Goal: Information Seeking & Learning: Compare options

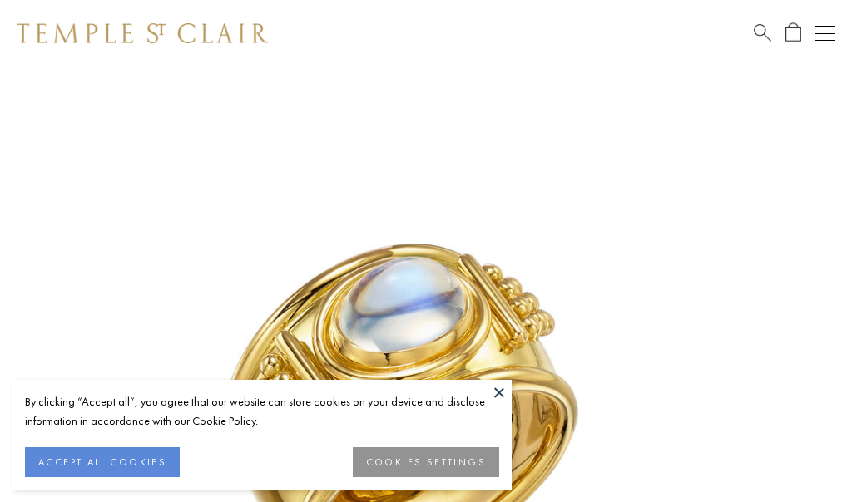
click at [390, 466] on button "COOKIES SETTINGS" at bounding box center [426, 463] width 146 height 30
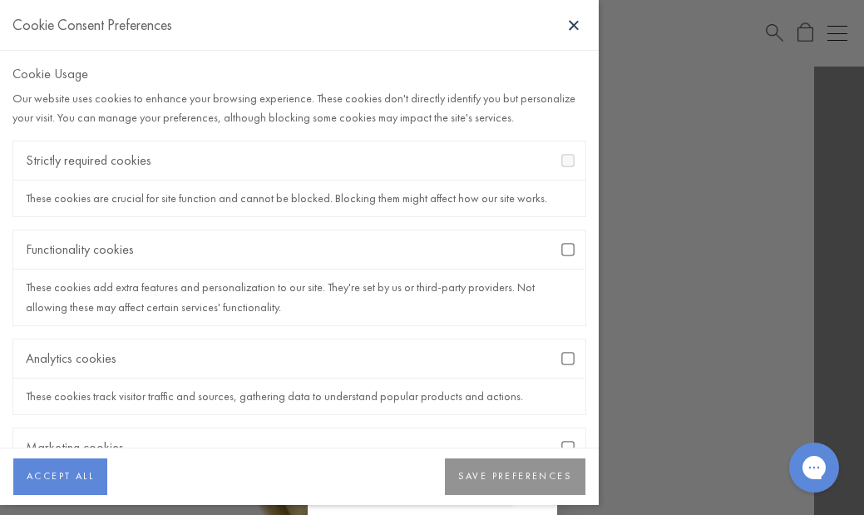
click at [502, 476] on button "SAVE PREFERENCES" at bounding box center [515, 476] width 141 height 37
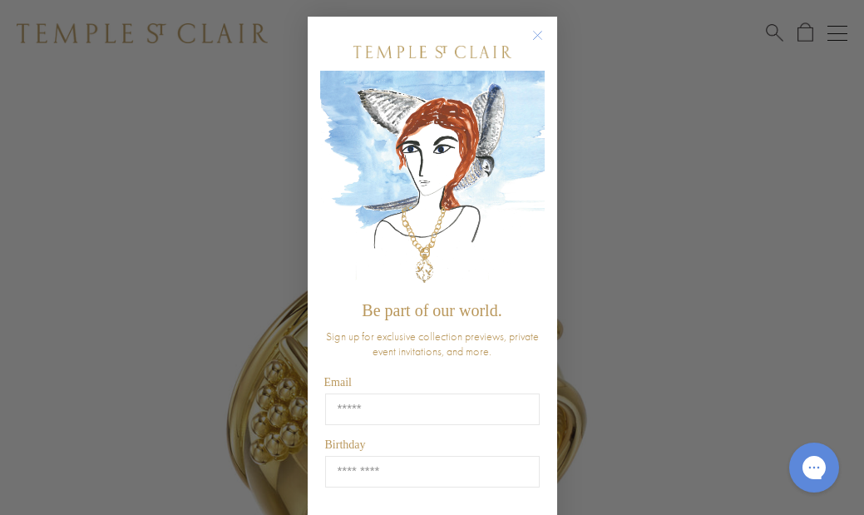
click at [532, 36] on circle "Close dialog" at bounding box center [537, 36] width 20 height 20
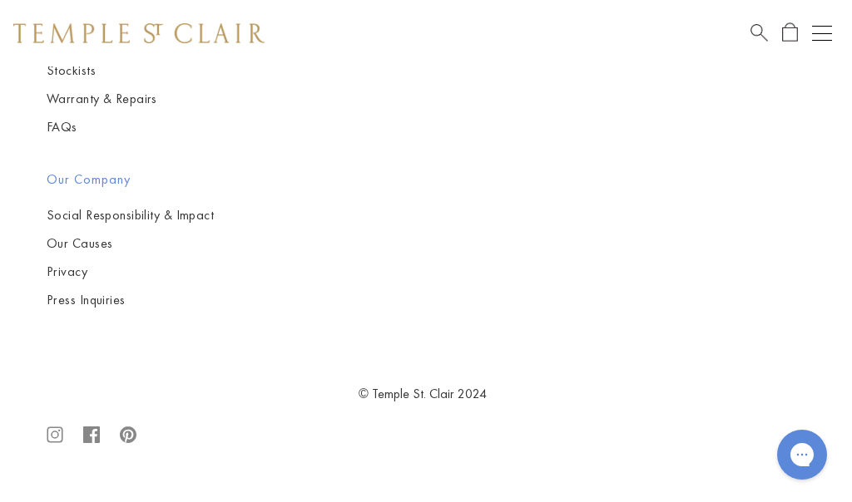
scroll to position [3309, 3]
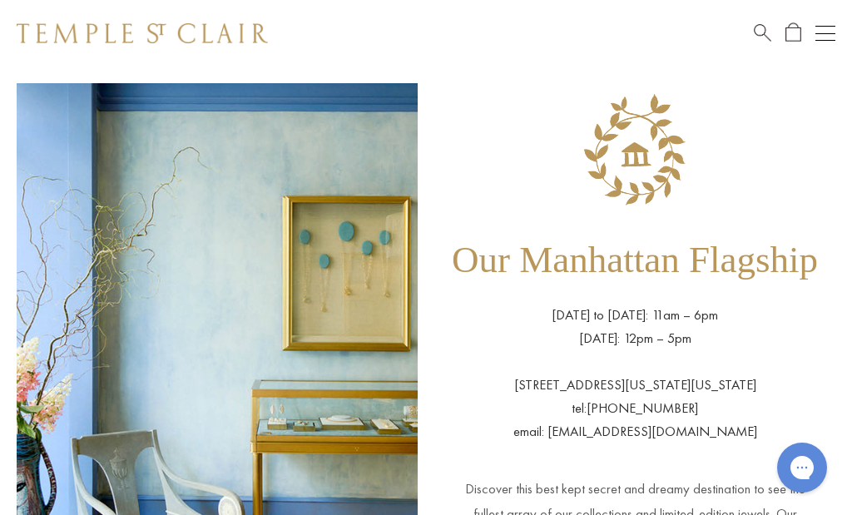
click at [268, 160] on img at bounding box center [217, 416] width 401 height 666
click at [762, 29] on span "Search" at bounding box center [762, 30] width 17 height 17
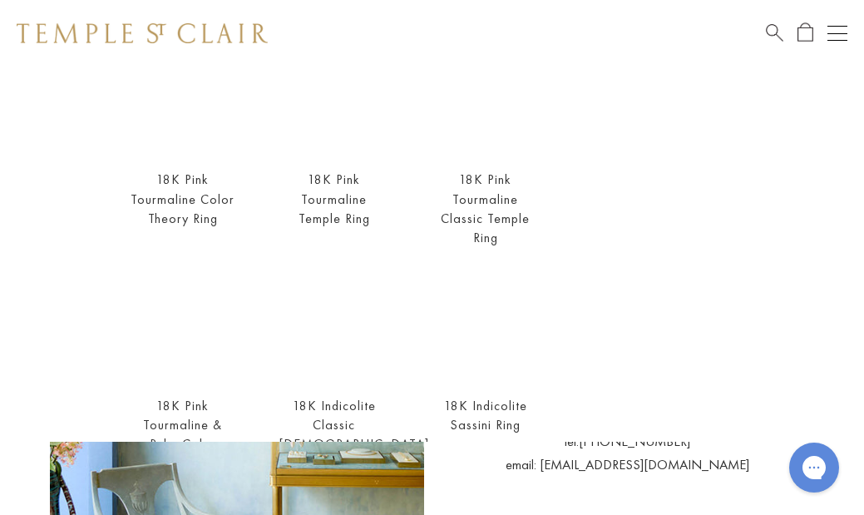
scroll to position [179, 0]
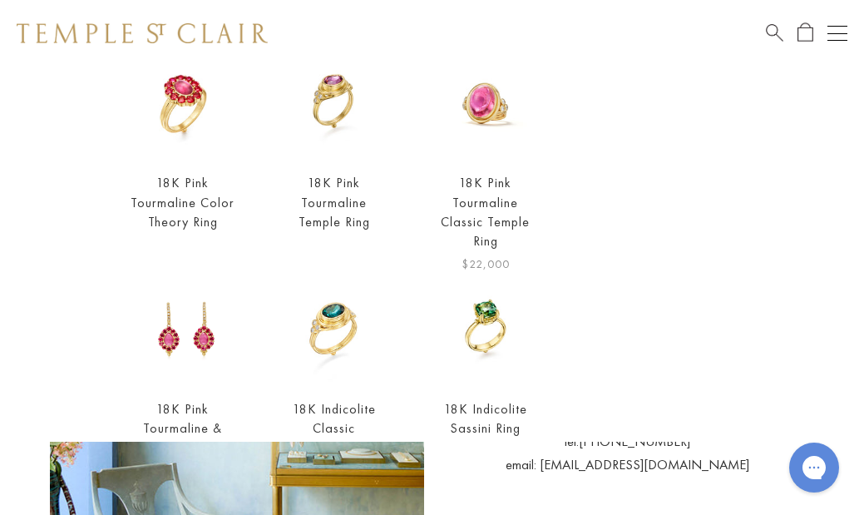
type input "**********"
click at [487, 194] on link "18K Pink Tourmaline Classic Temple Ring" at bounding box center [485, 211] width 89 height 75
click at [327, 93] on img at bounding box center [335, 103] width 110 height 110
click at [324, 184] on link "18K Pink Tourmaline Temple Ring" at bounding box center [335, 202] width 72 height 56
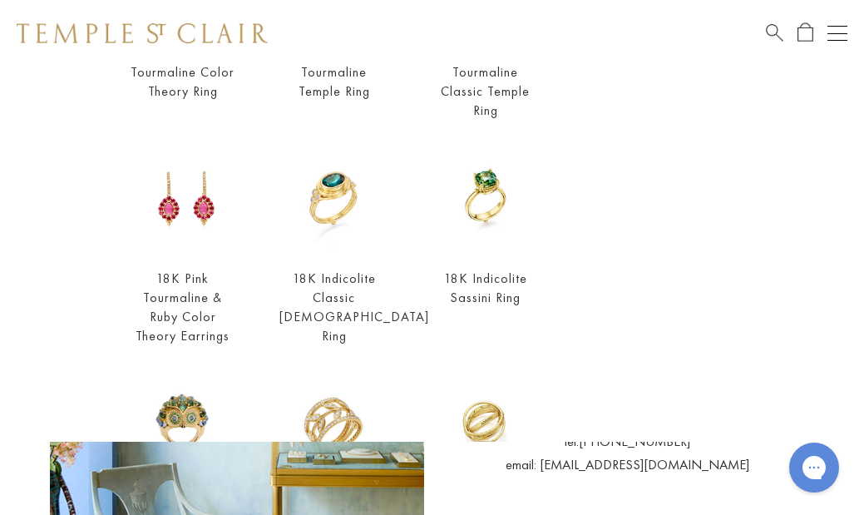
scroll to position [306, 0]
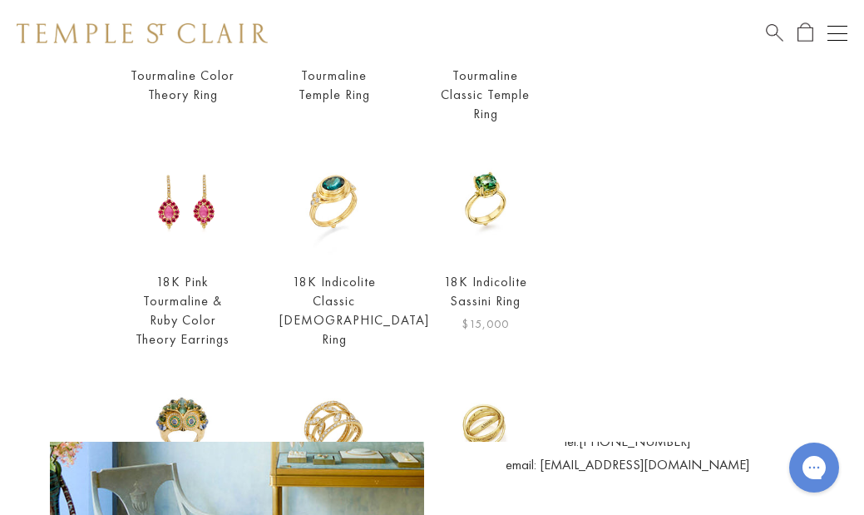
click at [478, 183] on img at bounding box center [486, 201] width 110 height 110
click at [318, 195] on img at bounding box center [335, 201] width 110 height 110
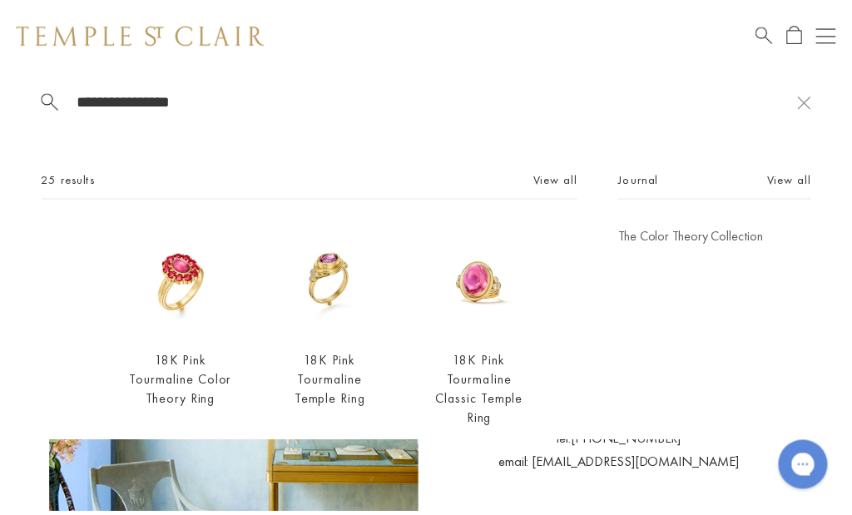
scroll to position [0, 0]
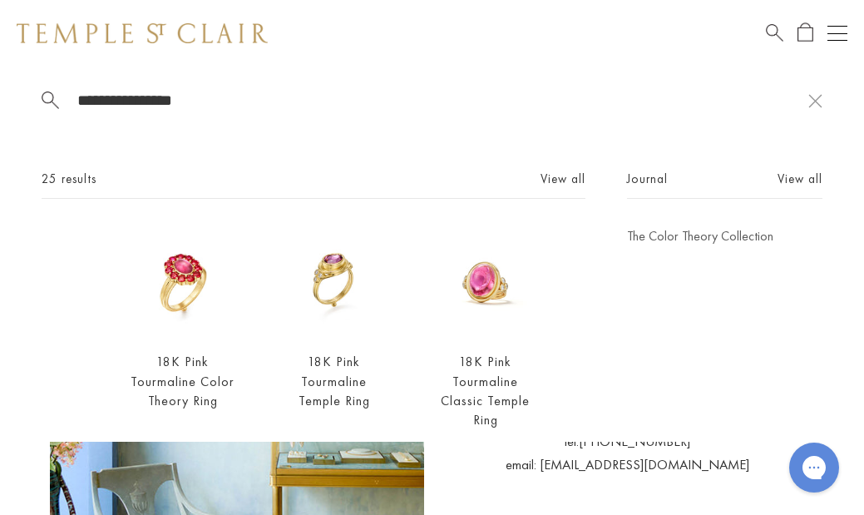
click at [771, 32] on span "Search" at bounding box center [774, 30] width 17 height 17
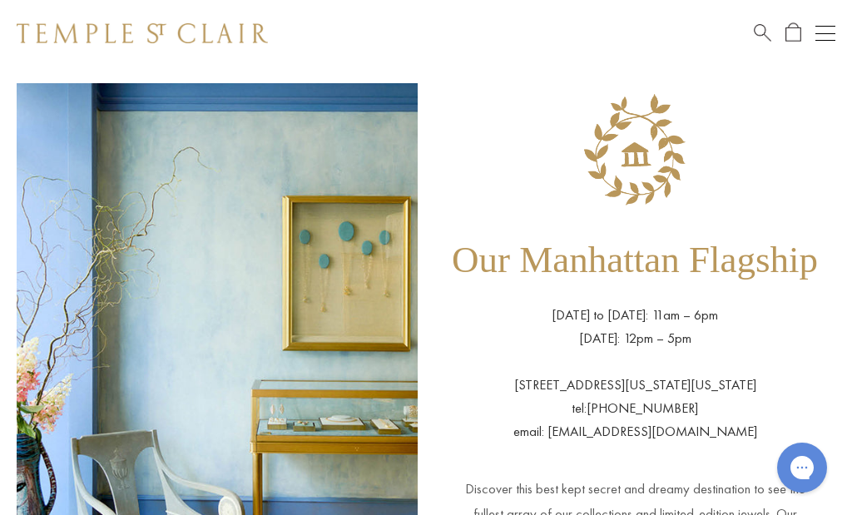
click at [760, 30] on span "Search" at bounding box center [762, 30] width 17 height 17
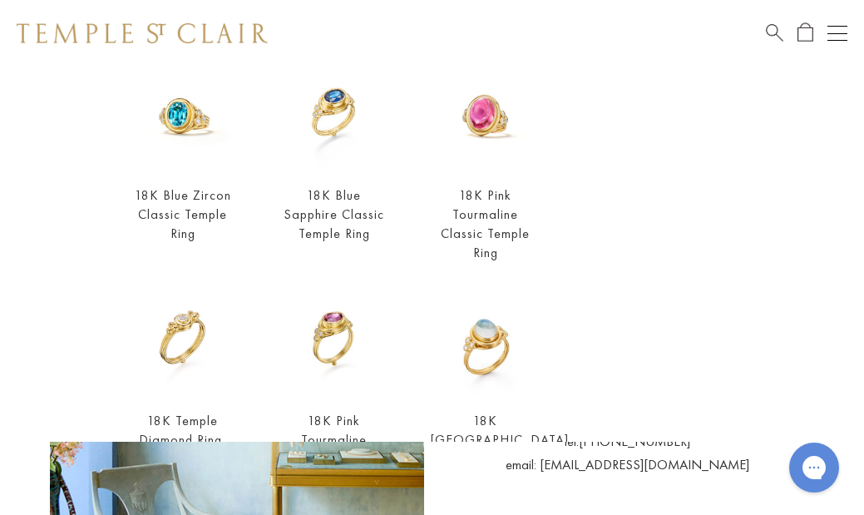
scroll to position [394, 0]
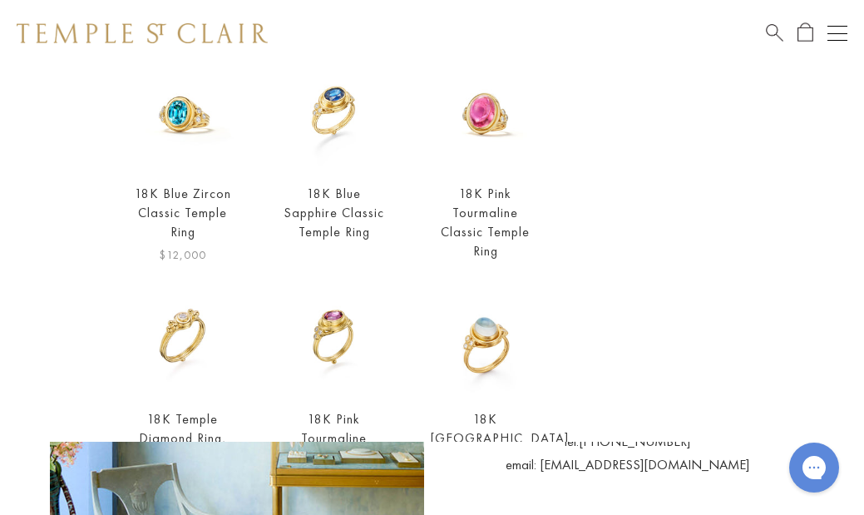
type input "**********"
click at [186, 86] on img at bounding box center [183, 113] width 110 height 110
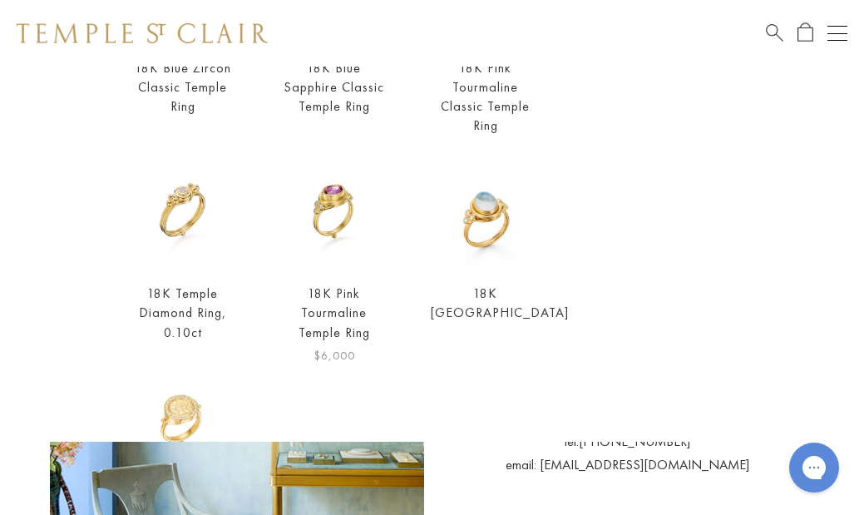
scroll to position [519, 0]
click at [468, 215] on img at bounding box center [486, 214] width 110 height 110
click at [336, 195] on img at bounding box center [335, 214] width 110 height 110
click at [170, 184] on img at bounding box center [183, 214] width 110 height 110
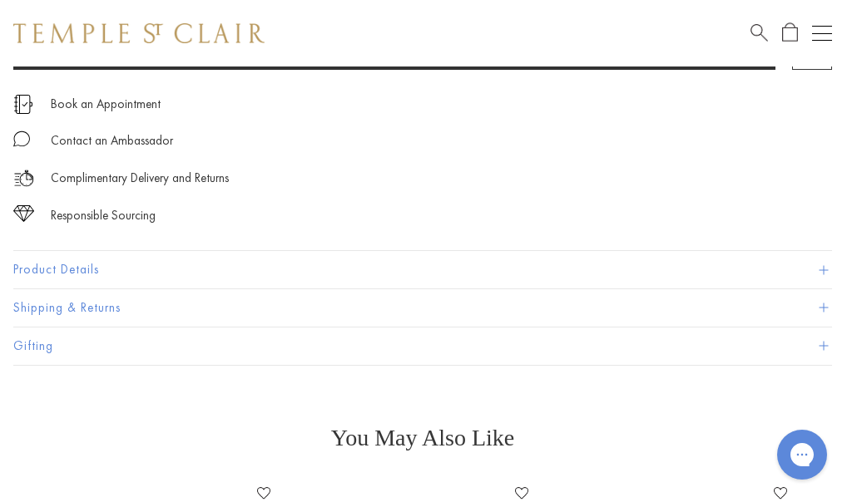
scroll to position [1056, 3]
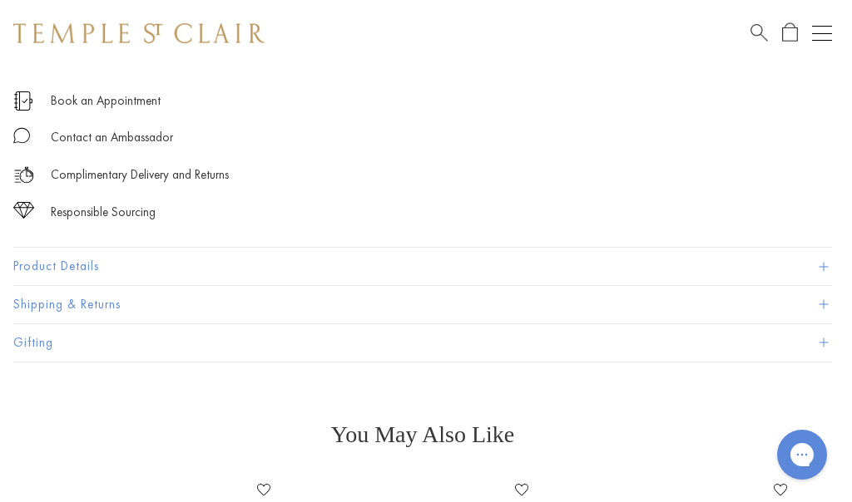
click at [40, 268] on button "Product Details" at bounding box center [422, 266] width 819 height 37
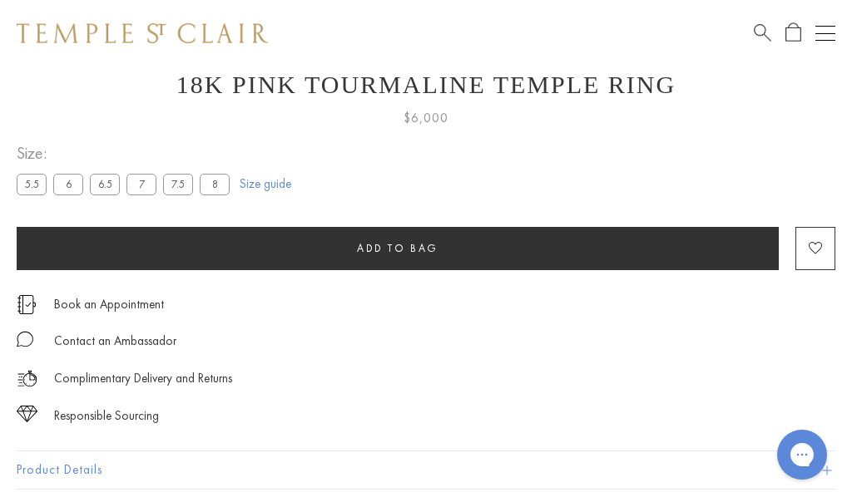
scroll to position [874, 0]
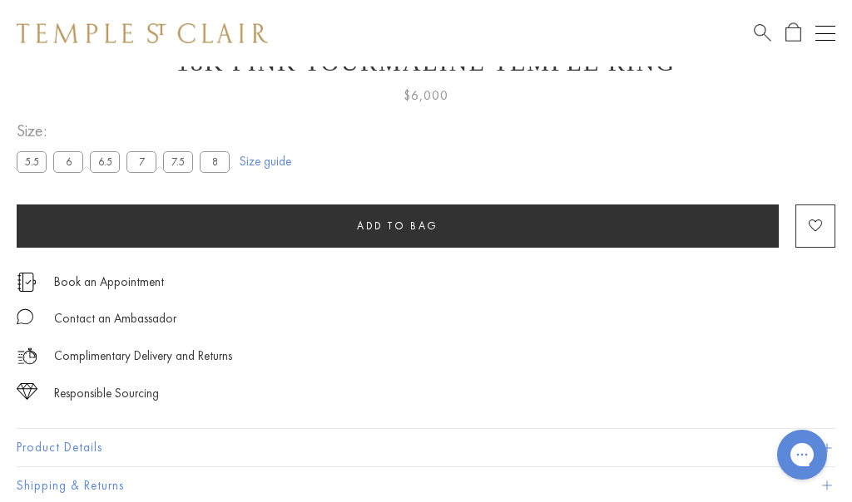
click at [135, 164] on label "7" at bounding box center [141, 161] width 30 height 21
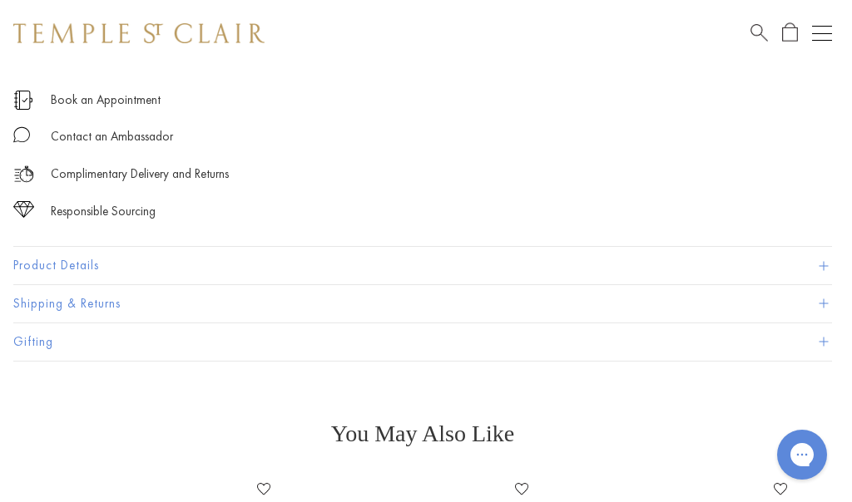
scroll to position [1076, 3]
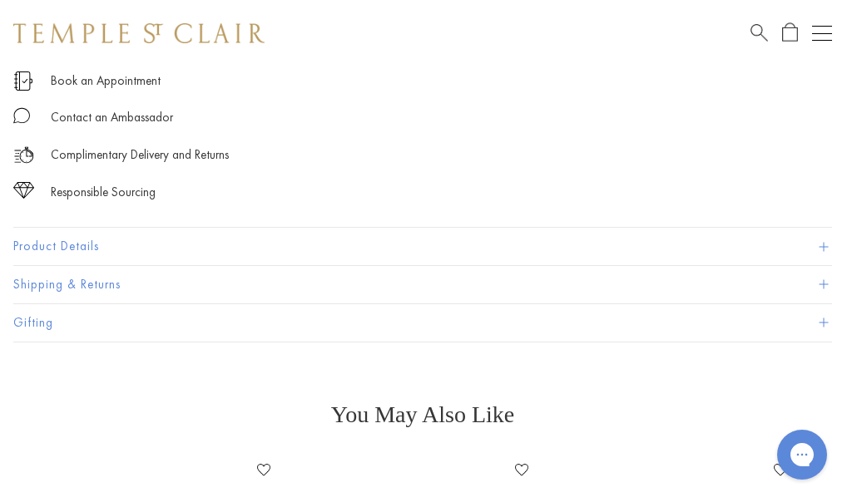
click at [32, 250] on button "Product Details" at bounding box center [422, 246] width 819 height 37
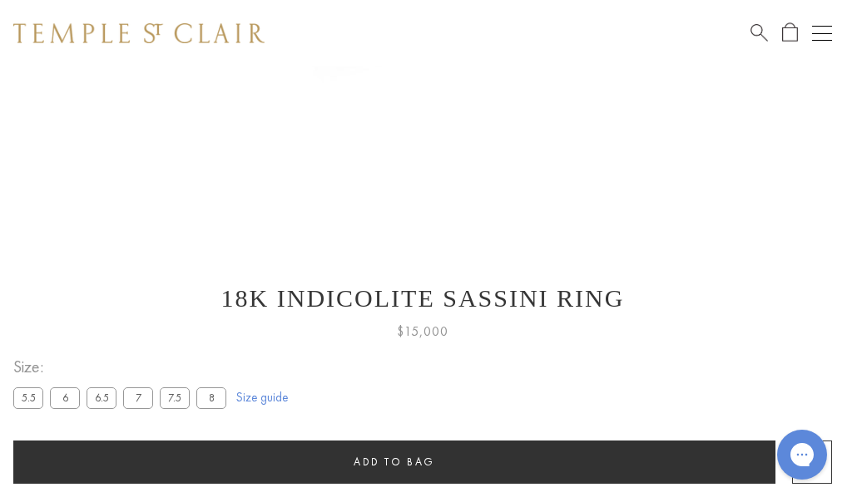
scroll to position [687, 3]
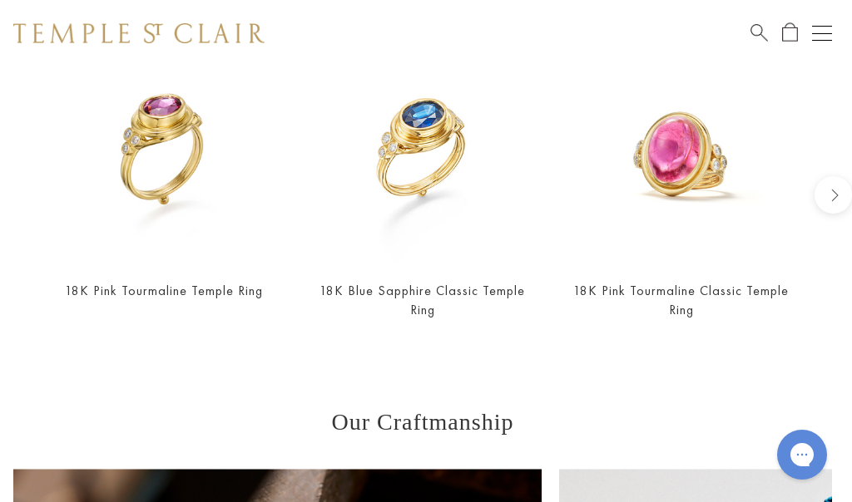
scroll to position [1493, 3]
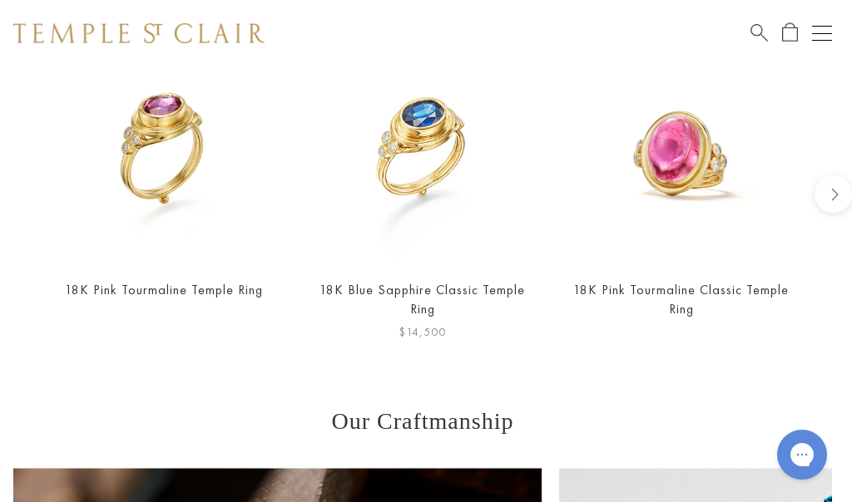
click at [364, 217] on img at bounding box center [422, 152] width 225 height 225
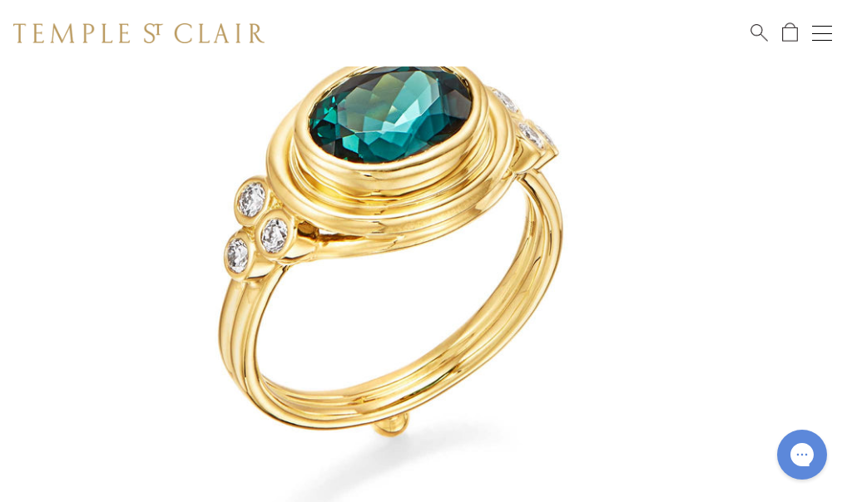
scroll to position [210, 3]
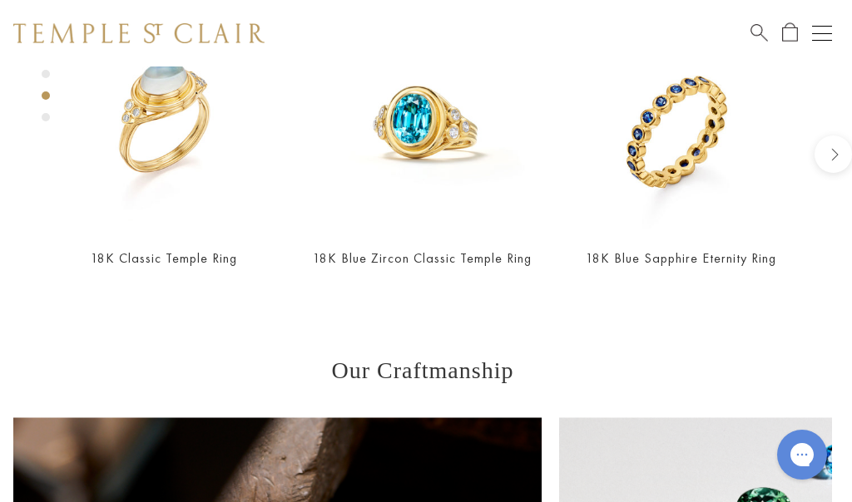
scroll to position [1519, 3]
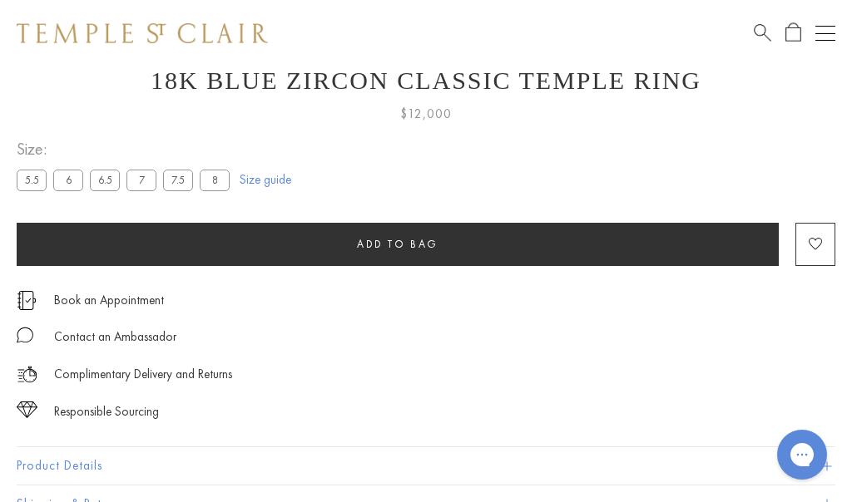
scroll to position [865, 0]
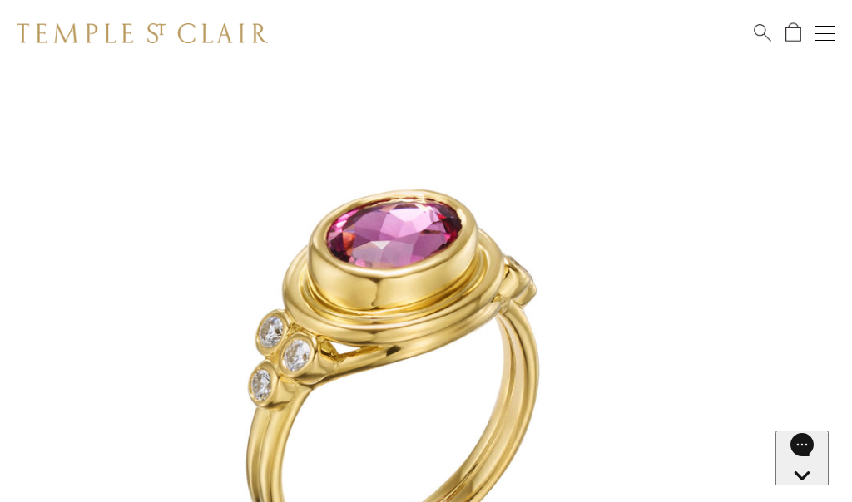
scroll to position [67, 0]
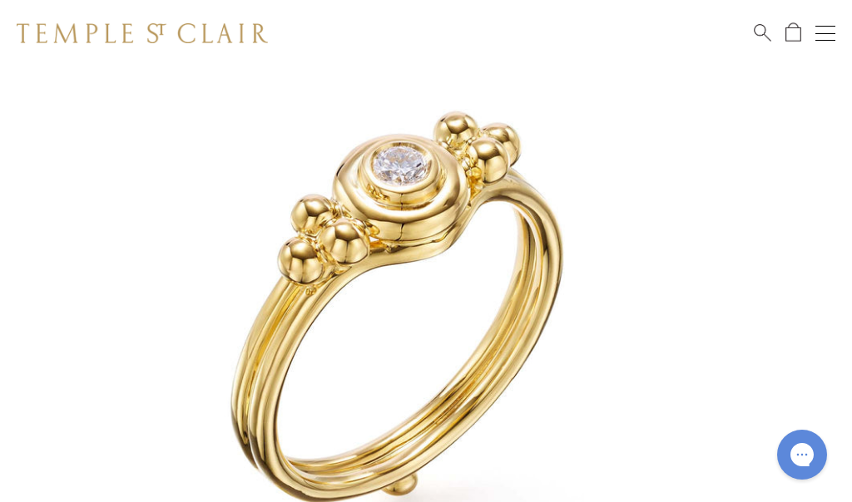
scroll to position [136, 0]
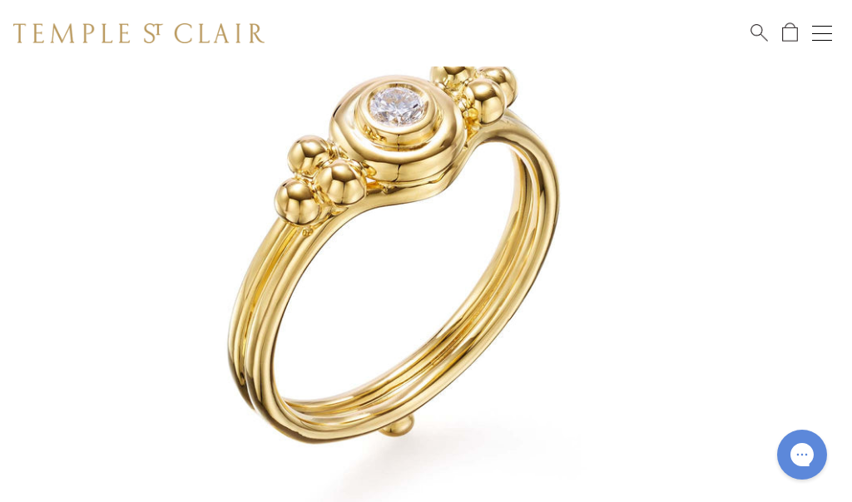
scroll to position [192, 3]
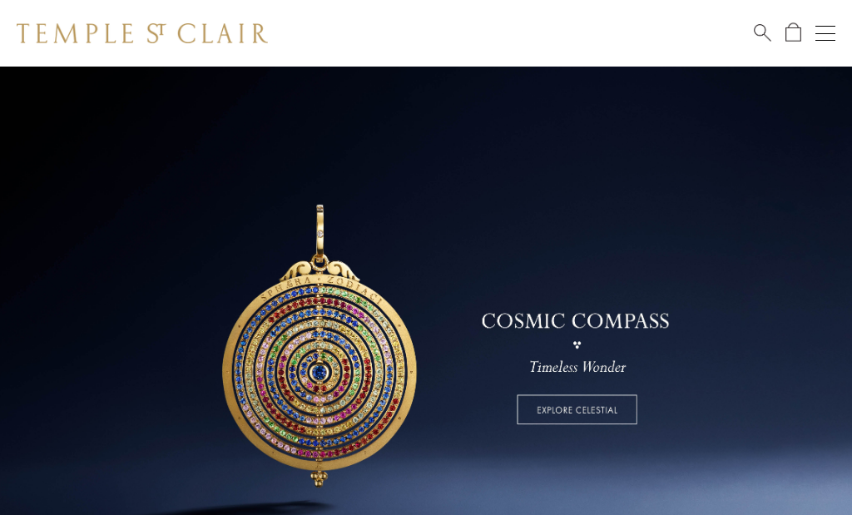
click at [755, 27] on span "Search" at bounding box center [762, 30] width 17 height 17
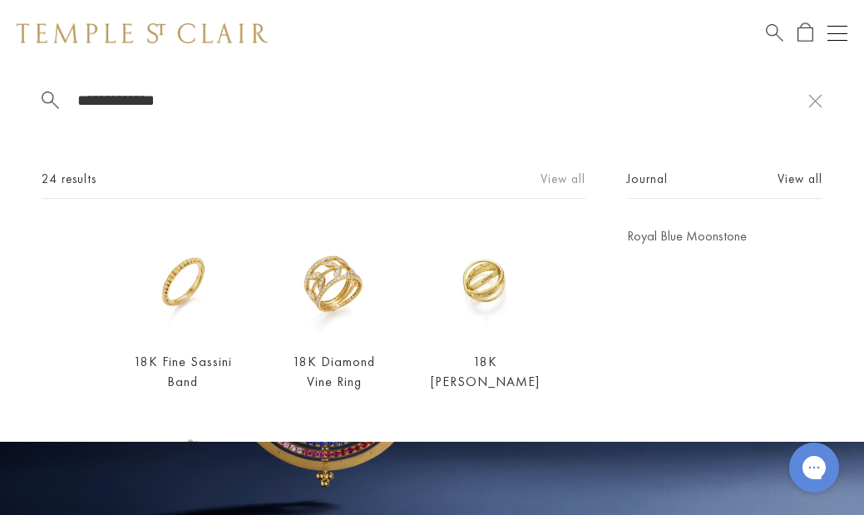
type input "**********"
click at [545, 177] on link "View all" at bounding box center [563, 179] width 45 height 18
click at [549, 180] on link "View all" at bounding box center [563, 179] width 45 height 18
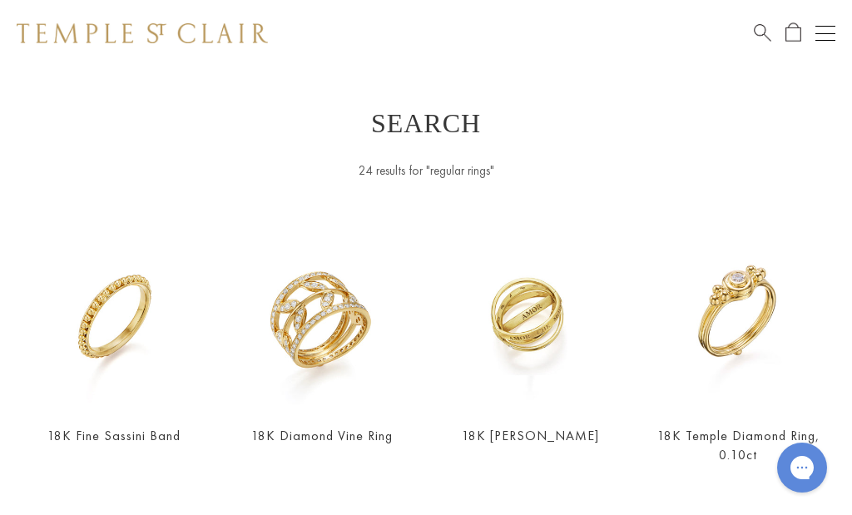
click at [755, 32] on span "Search" at bounding box center [762, 30] width 17 height 17
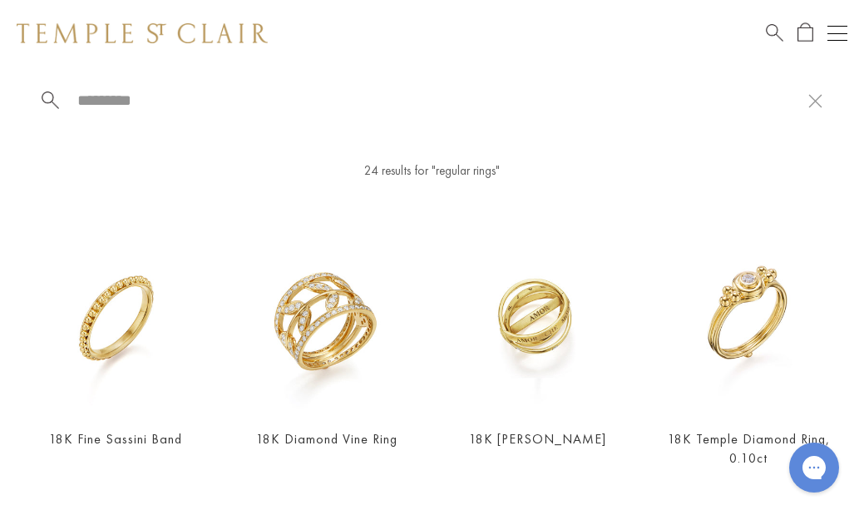
click at [780, 39] on span "Search" at bounding box center [774, 30] width 17 height 17
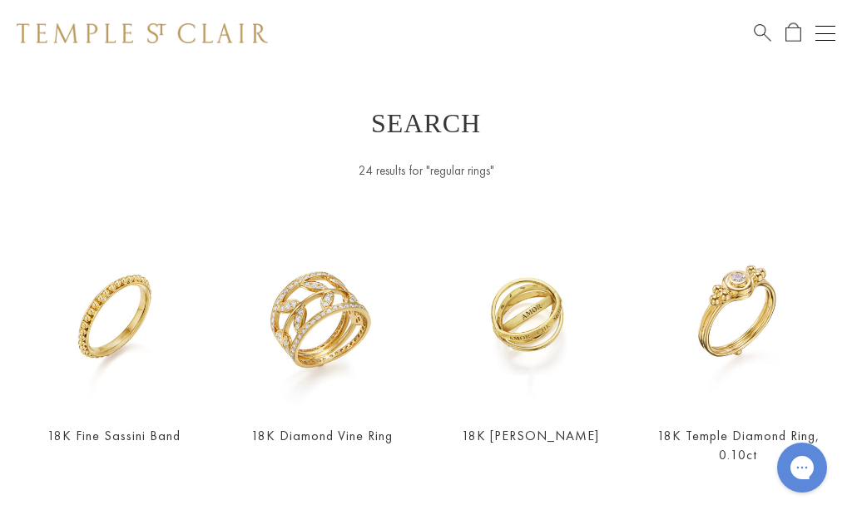
click at [764, 29] on span "Search" at bounding box center [762, 30] width 17 height 17
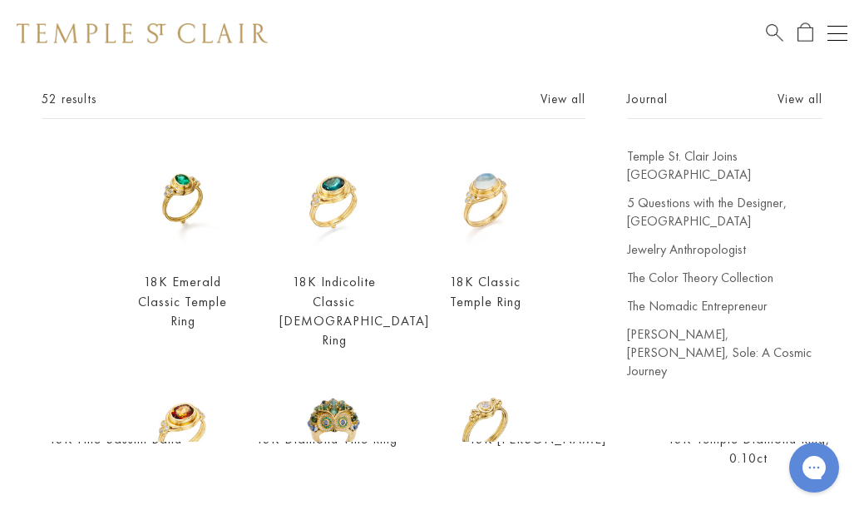
scroll to position [87, 0]
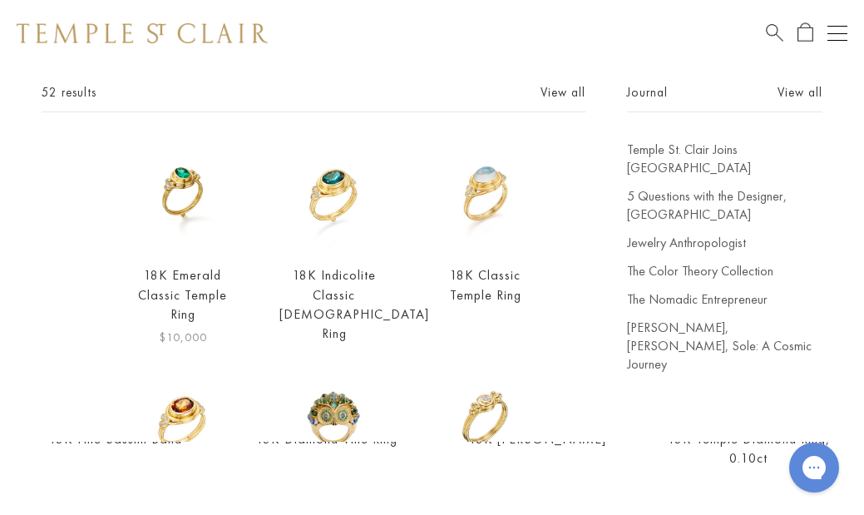
type input "**********"
click at [174, 183] on img at bounding box center [183, 196] width 110 height 110
click at [166, 384] on img at bounding box center [183, 421] width 110 height 110
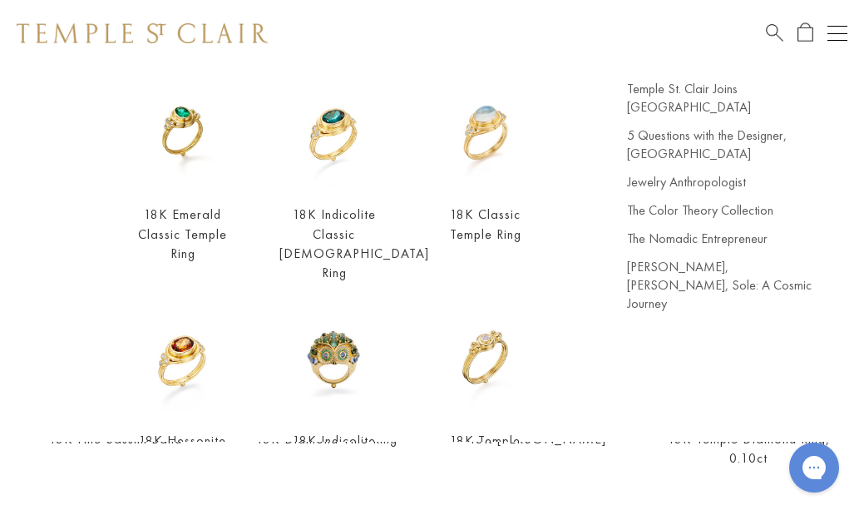
scroll to position [153, 0]
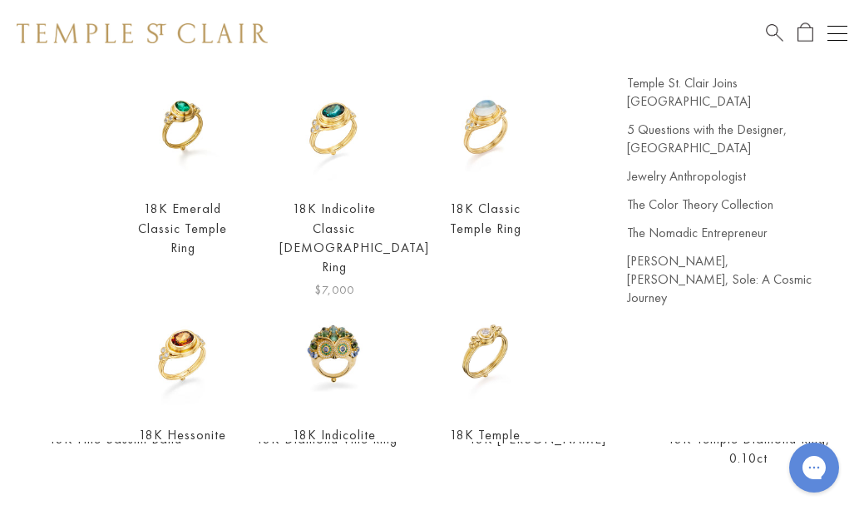
click at [318, 129] on img at bounding box center [335, 129] width 110 height 110
click at [325, 146] on img at bounding box center [335, 129] width 110 height 110
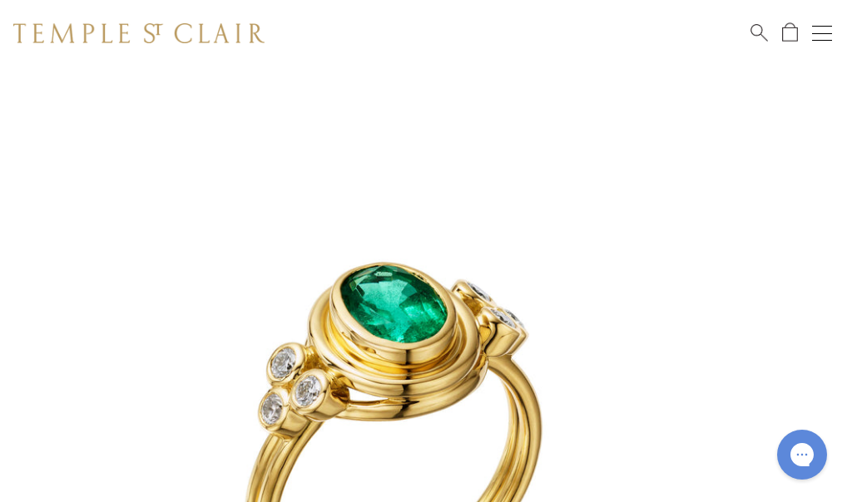
scroll to position [0, 3]
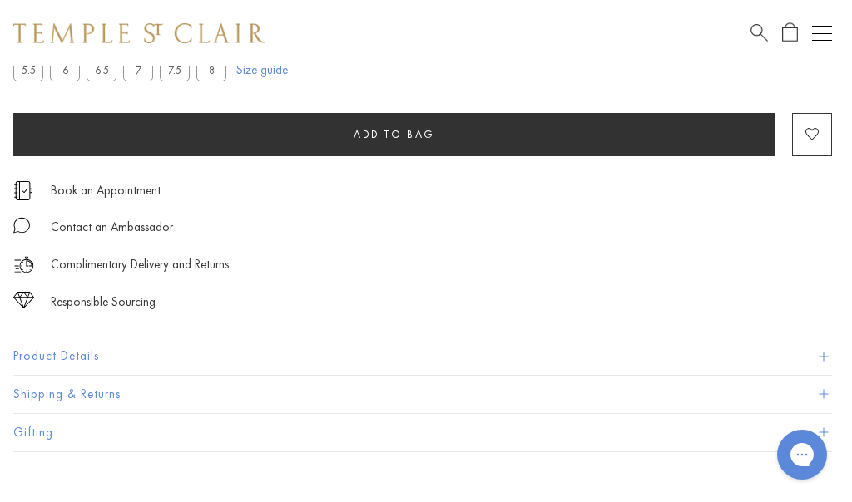
scroll to position [994, 3]
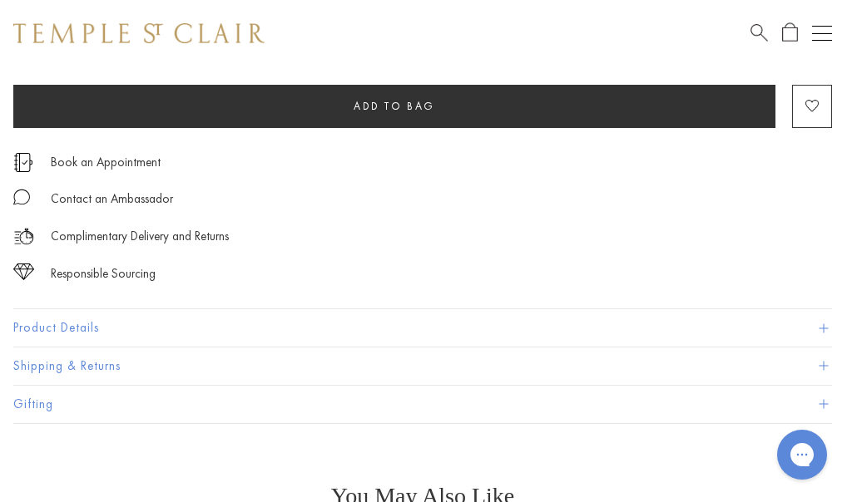
click at [67, 325] on button "Product Details" at bounding box center [422, 327] width 819 height 37
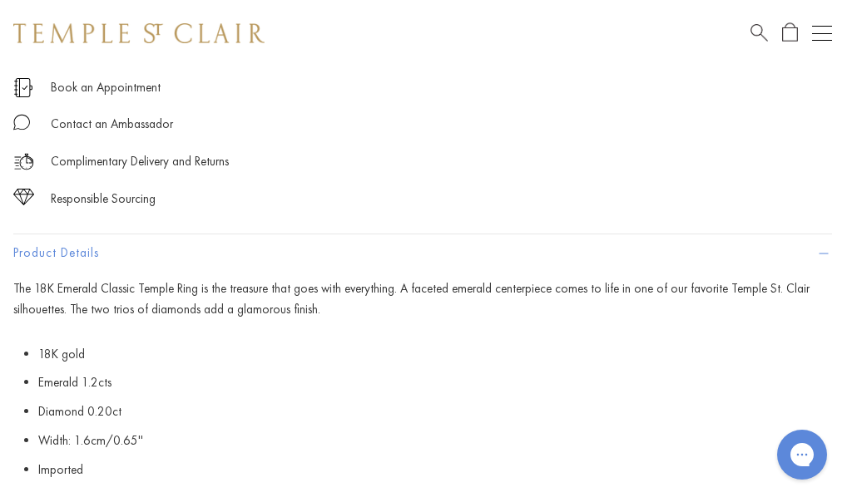
scroll to position [1069, 3]
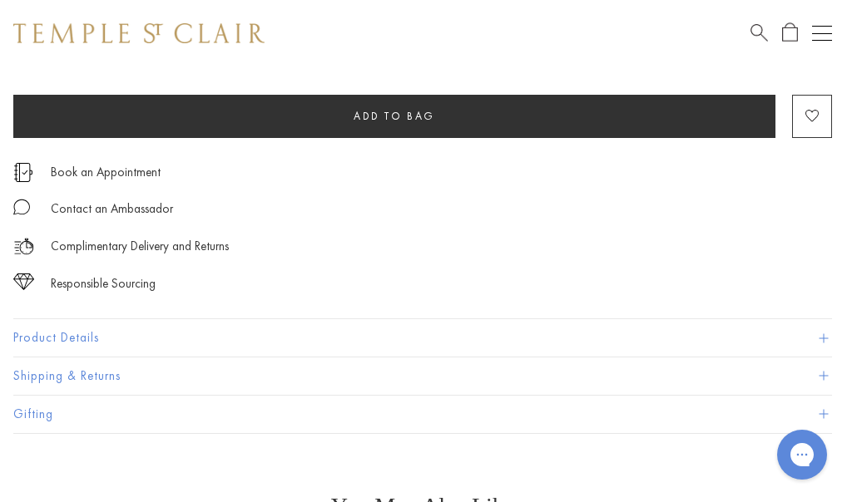
scroll to position [990, 3]
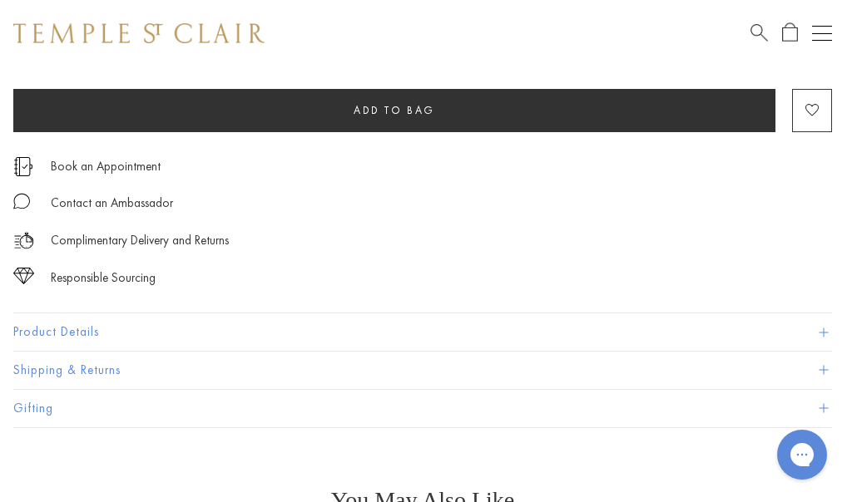
click at [50, 328] on button "Product Details" at bounding box center [422, 332] width 819 height 37
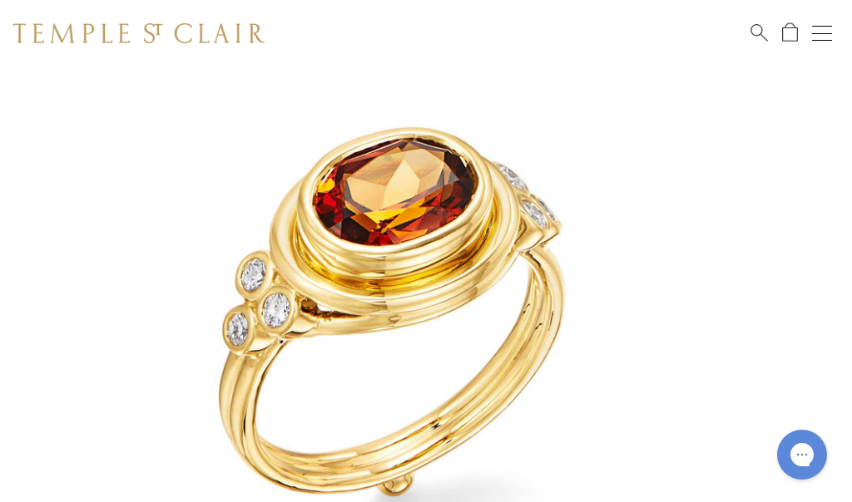
scroll to position [161, 3]
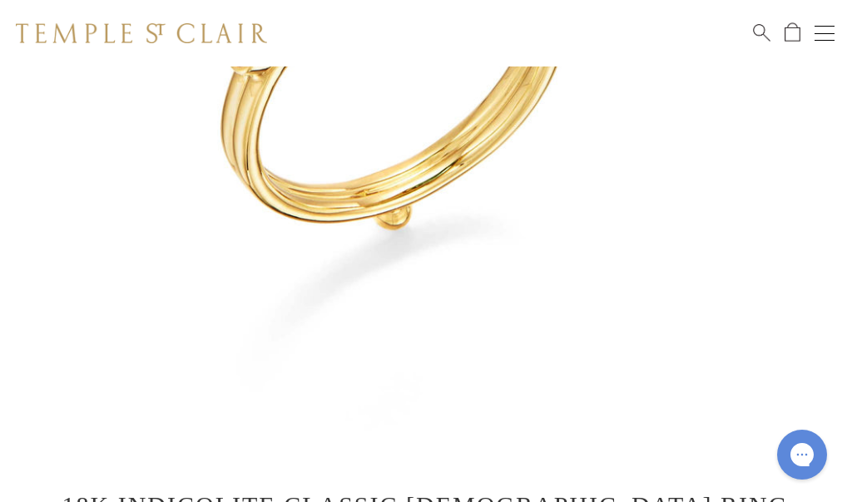
scroll to position [196, 1]
